Goal: Transaction & Acquisition: Purchase product/service

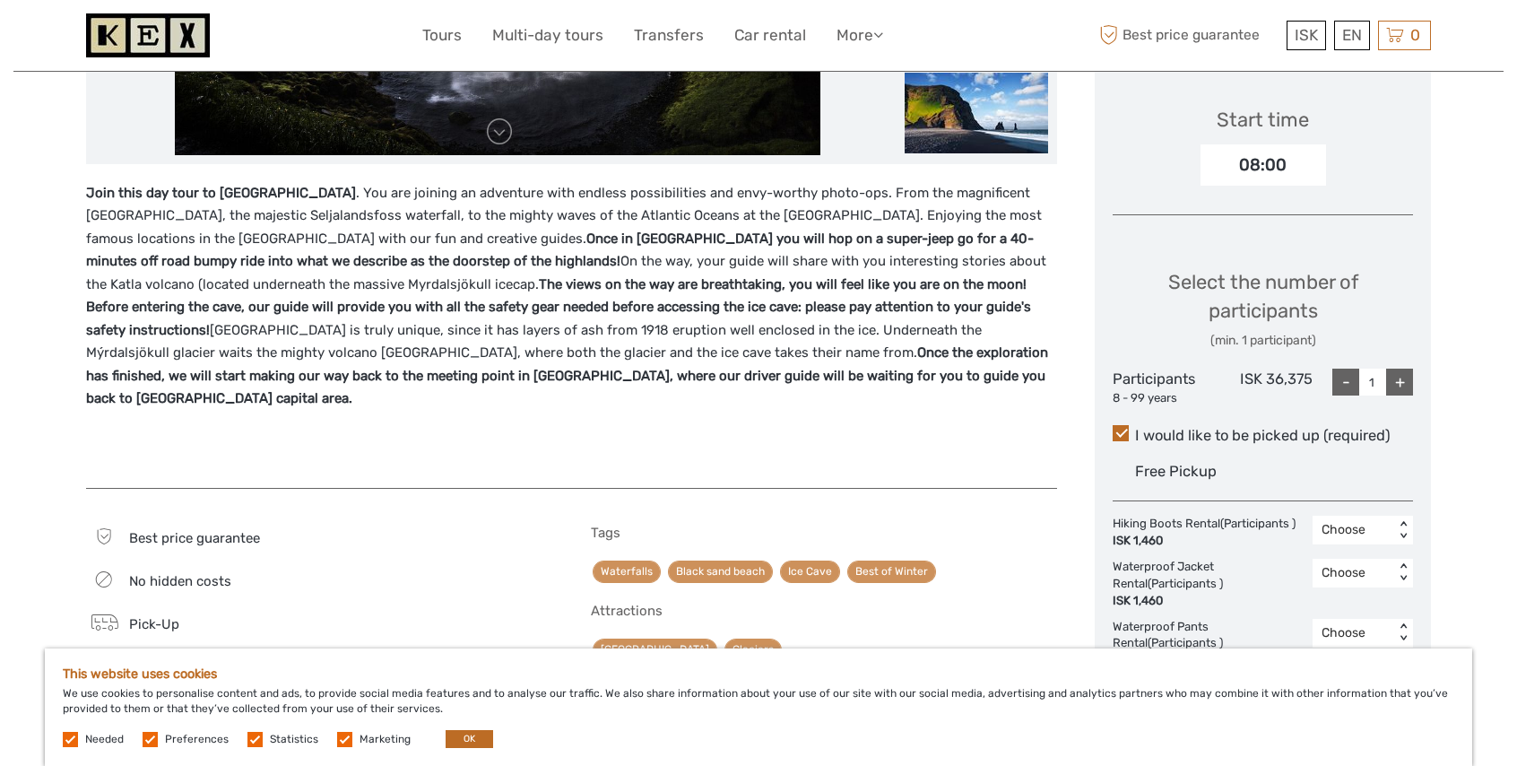
scroll to position [591, 0]
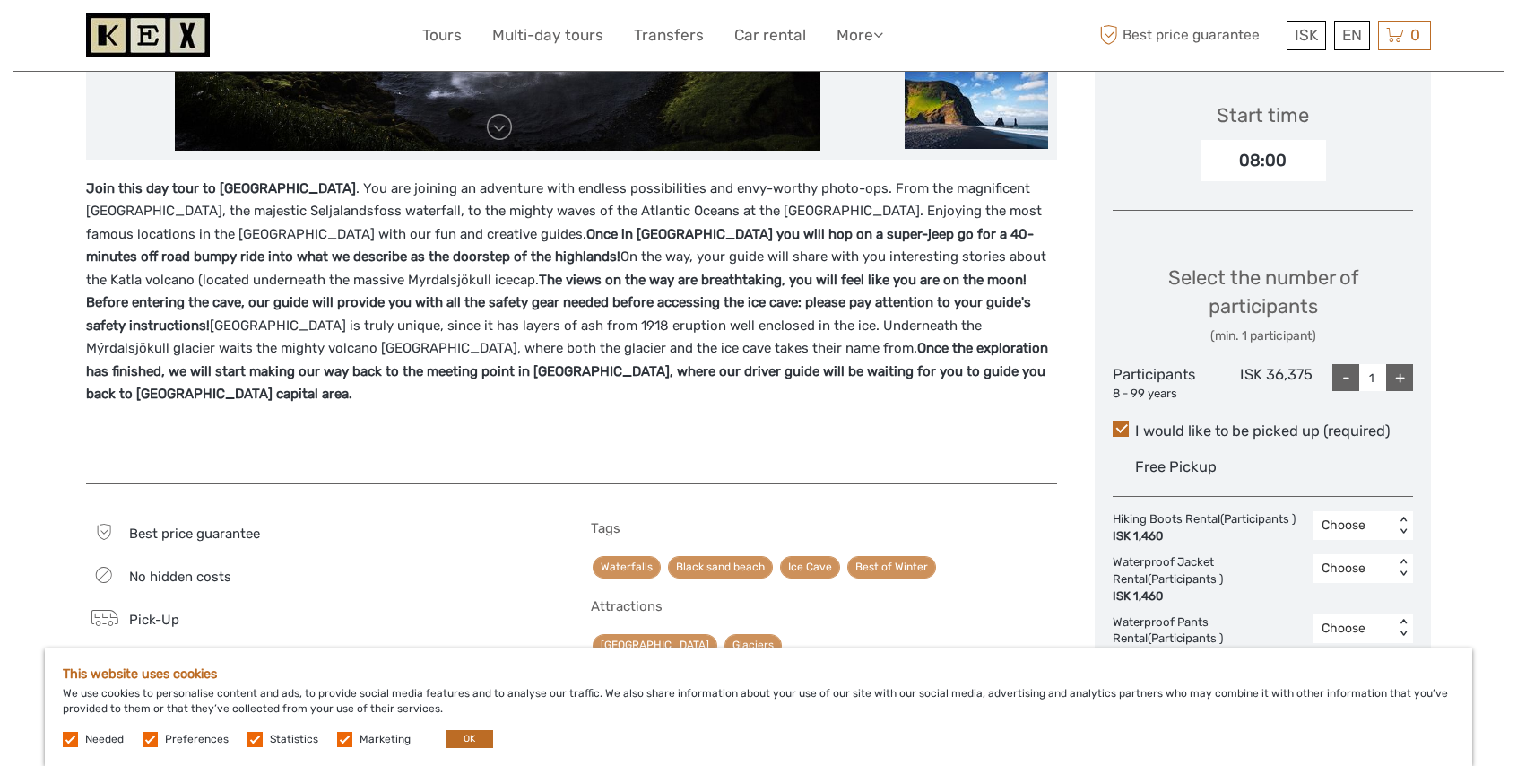
click at [1397, 378] on div "+" at bounding box center [1399, 377] width 27 height 27
type input "3"
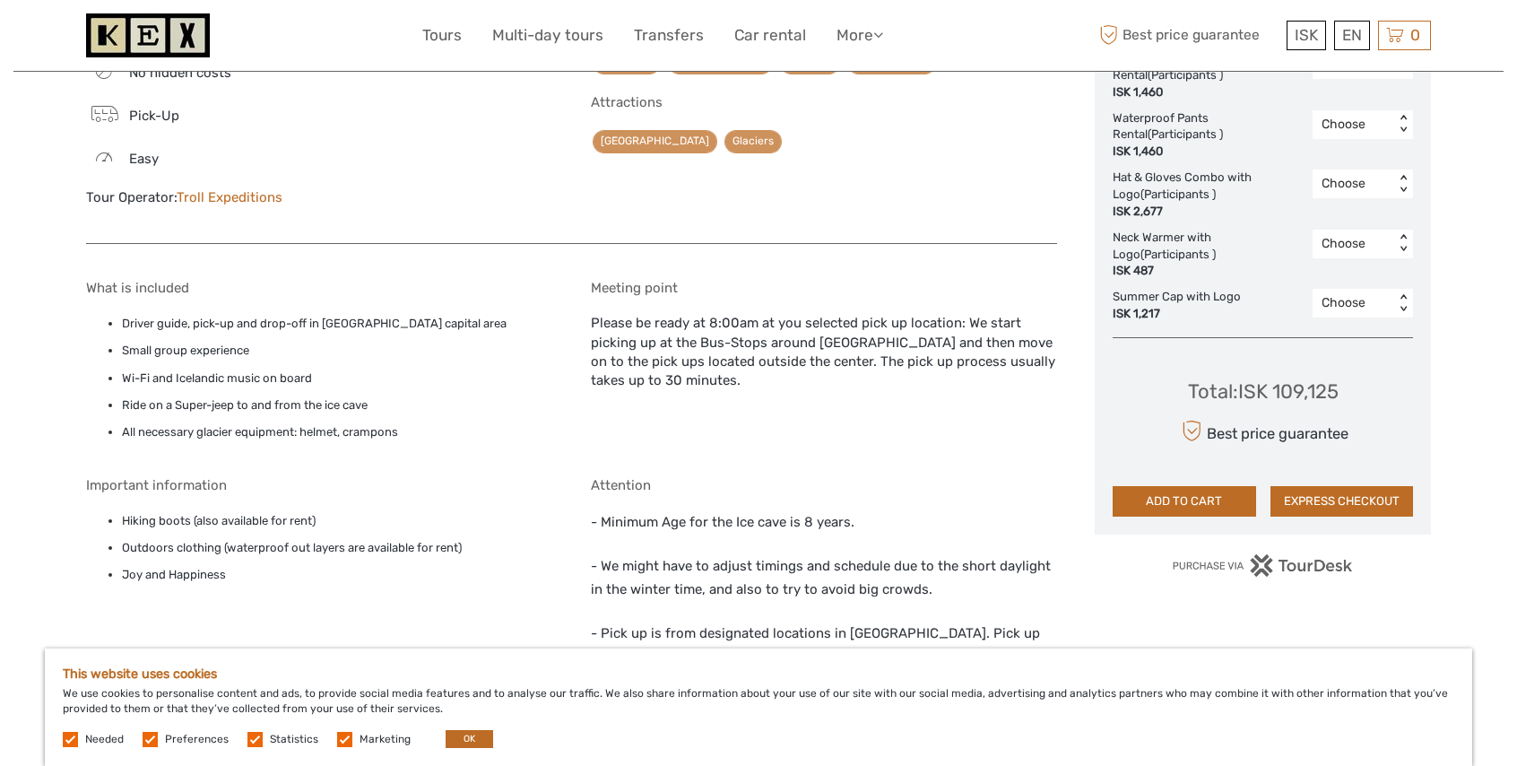
scroll to position [1098, 0]
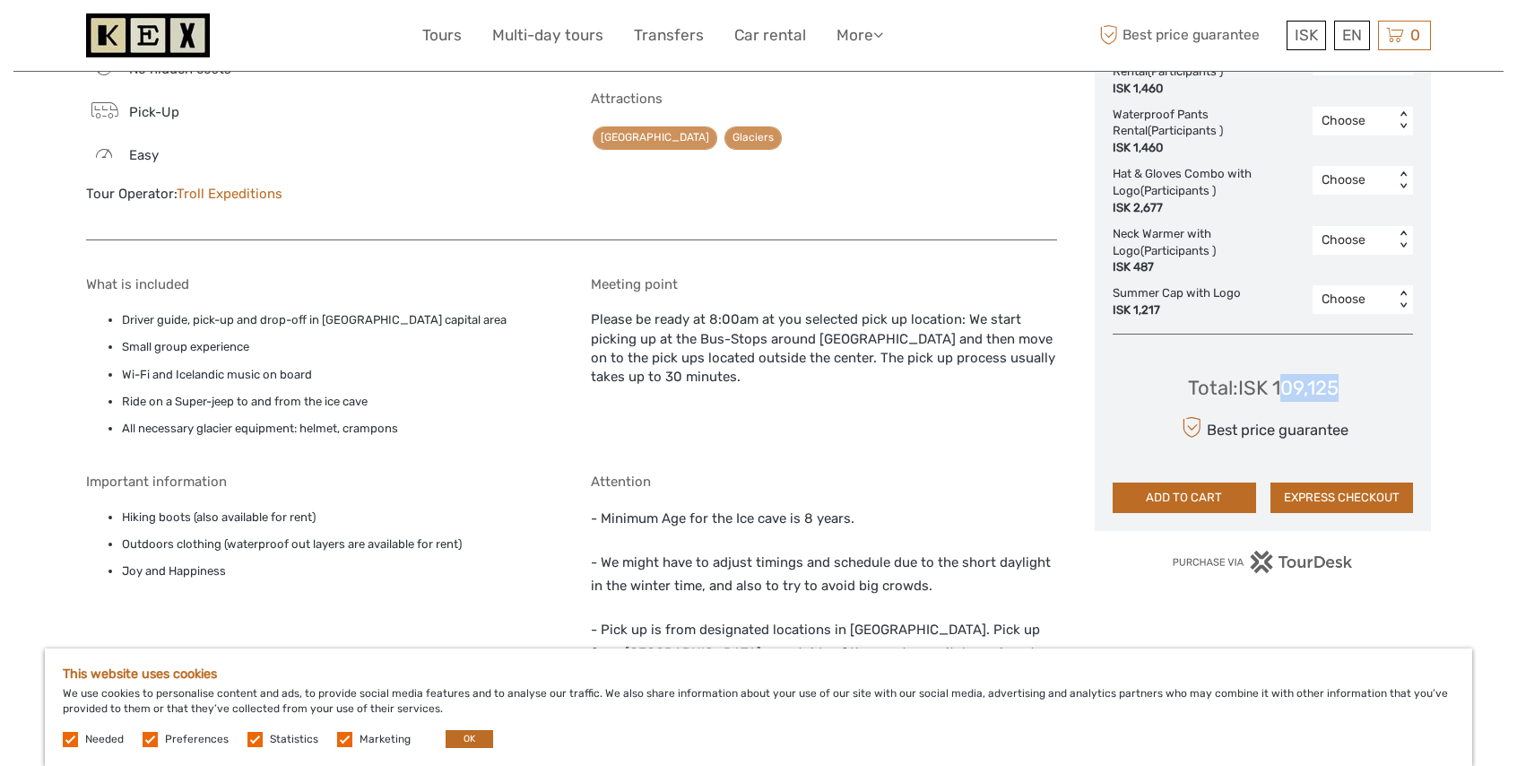
drag, startPoint x: 1278, startPoint y: 385, endPoint x: 1346, endPoint y: 389, distance: 67.3
click at [1346, 389] on div "Total : ISK 109,125 Best price guarantee ADD TO CART EXPRESS CHECKOUT" at bounding box center [1262, 431] width 300 height 164
click at [1277, 390] on div "Total : ISK 109,125" at bounding box center [1263, 388] width 151 height 28
drag, startPoint x: 1277, startPoint y: 390, endPoint x: 1341, endPoint y: 382, distance: 64.2
click at [1342, 382] on div "Total : ISK 109,125 Best price guarantee ADD TO CART EXPRESS CHECKOUT" at bounding box center [1262, 431] width 300 height 164
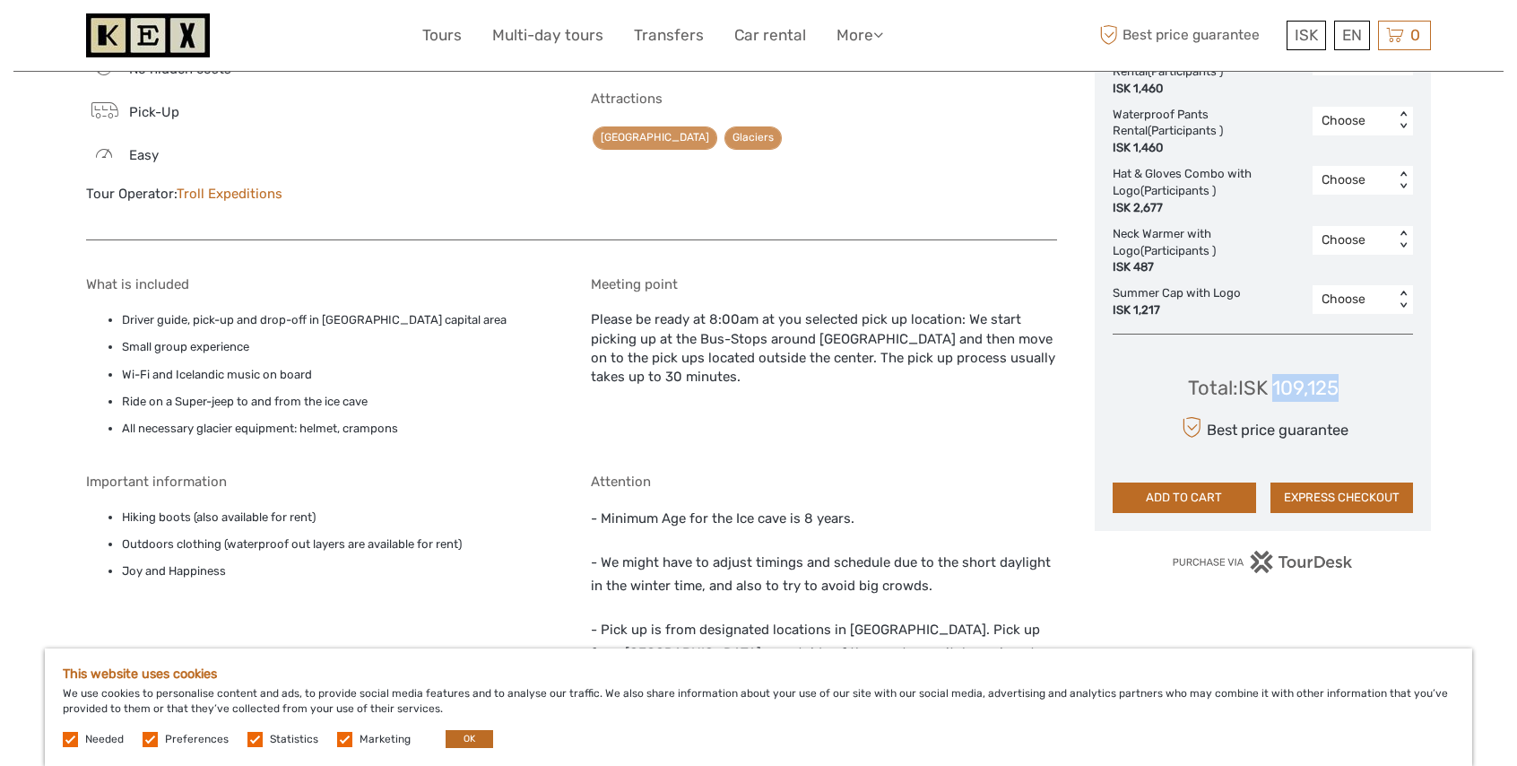
drag, startPoint x: 1274, startPoint y: 388, endPoint x: 1344, endPoint y: 374, distance: 71.4
click at [1344, 374] on div "Total : ISK 109,125 Best price guarantee ADD TO CART EXPRESS CHECKOUT" at bounding box center [1262, 431] width 300 height 164
copy div "109,125"
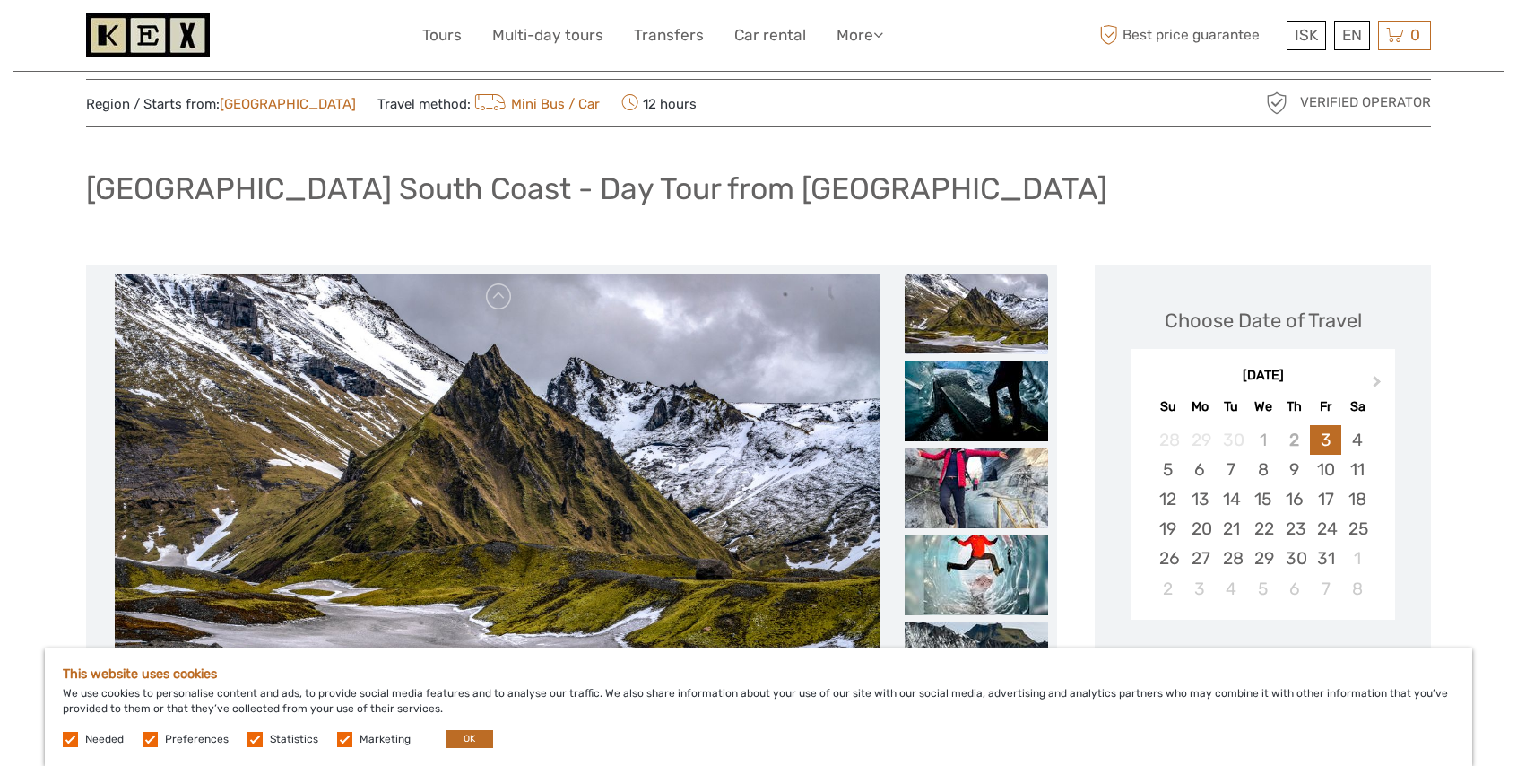
scroll to position [0, 0]
